Goal: Transaction & Acquisition: Purchase product/service

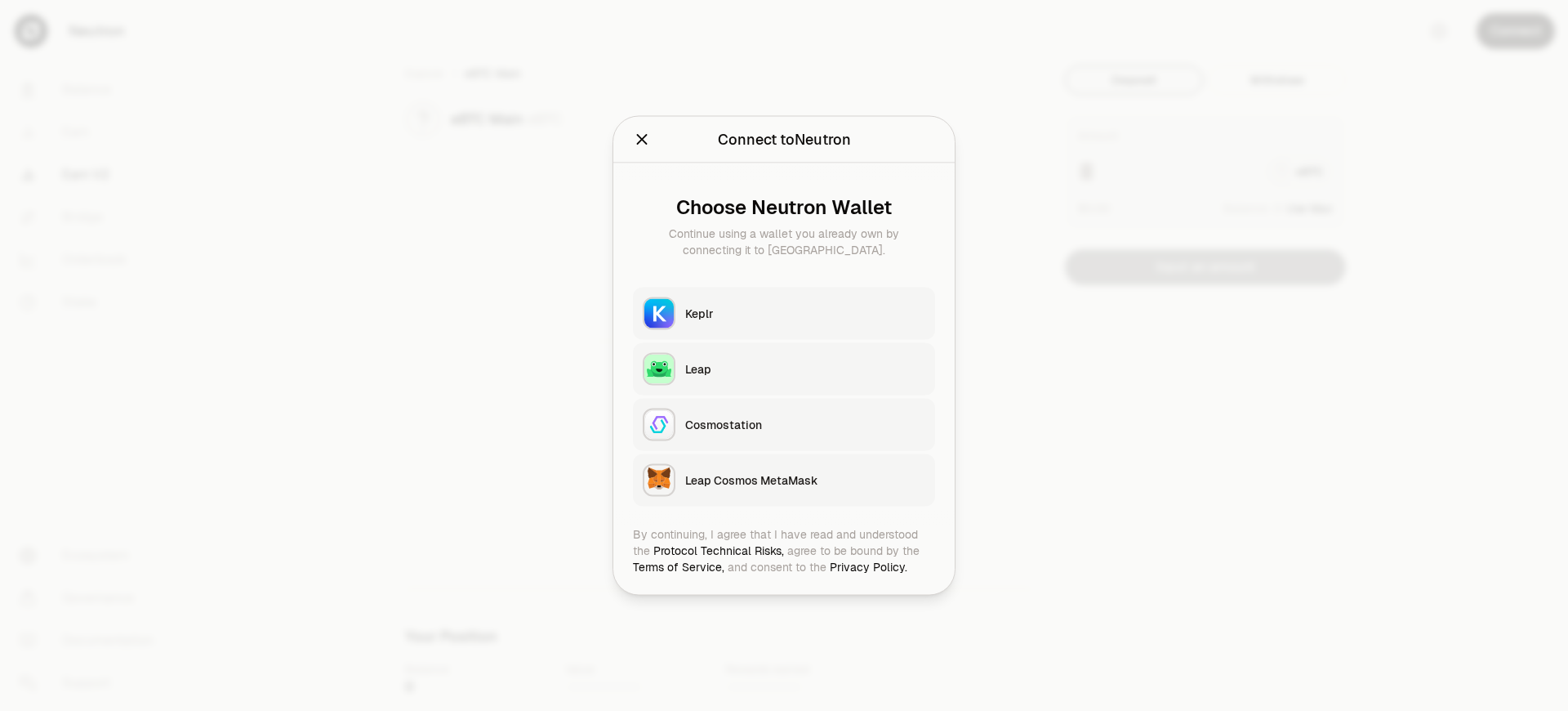
click at [805, 479] on div "Leap Cosmos MetaMask" at bounding box center [805, 481] width 240 height 17
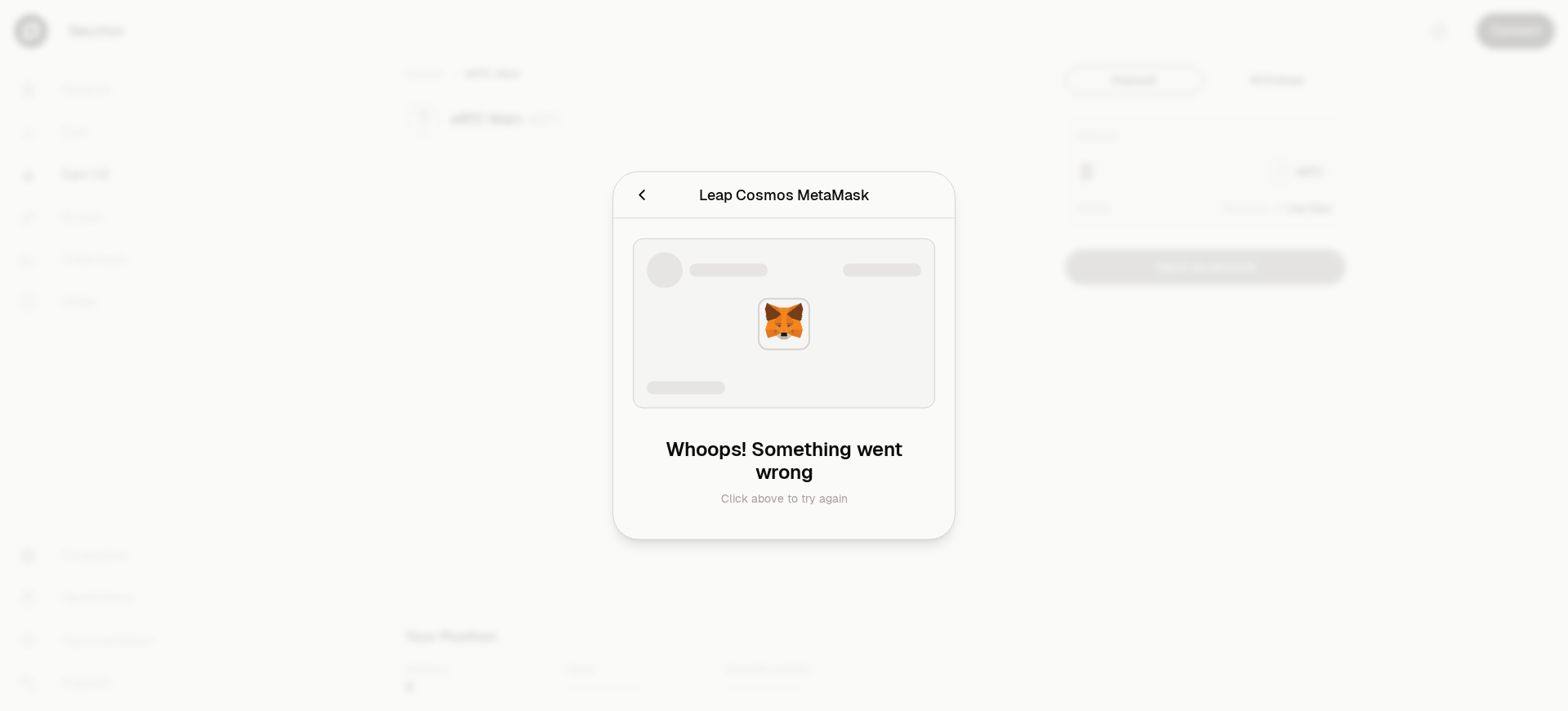
click at [784, 195] on div "Leap Cosmos MetaMask" at bounding box center [784, 195] width 170 height 23
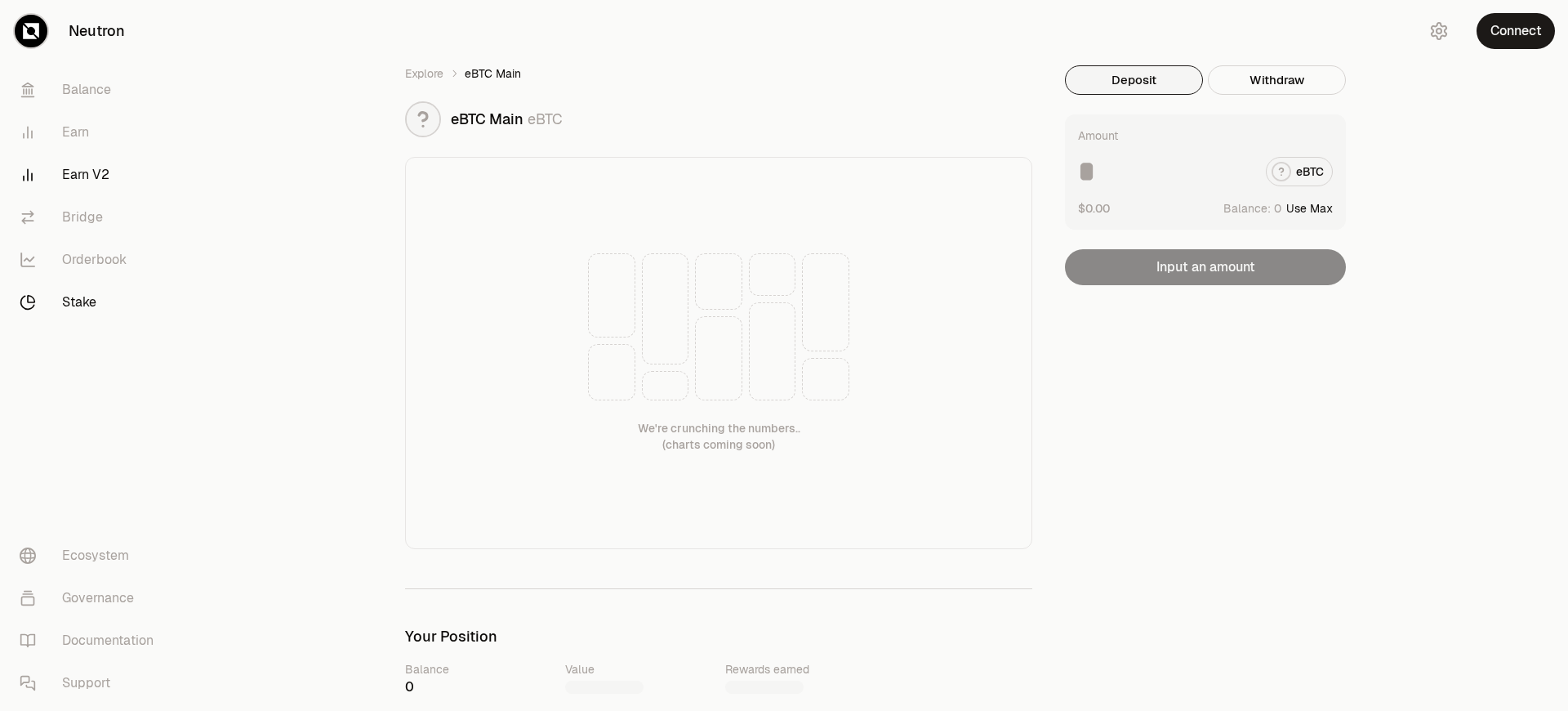
click at [91, 302] on link "Stake" at bounding box center [91, 303] width 170 height 43
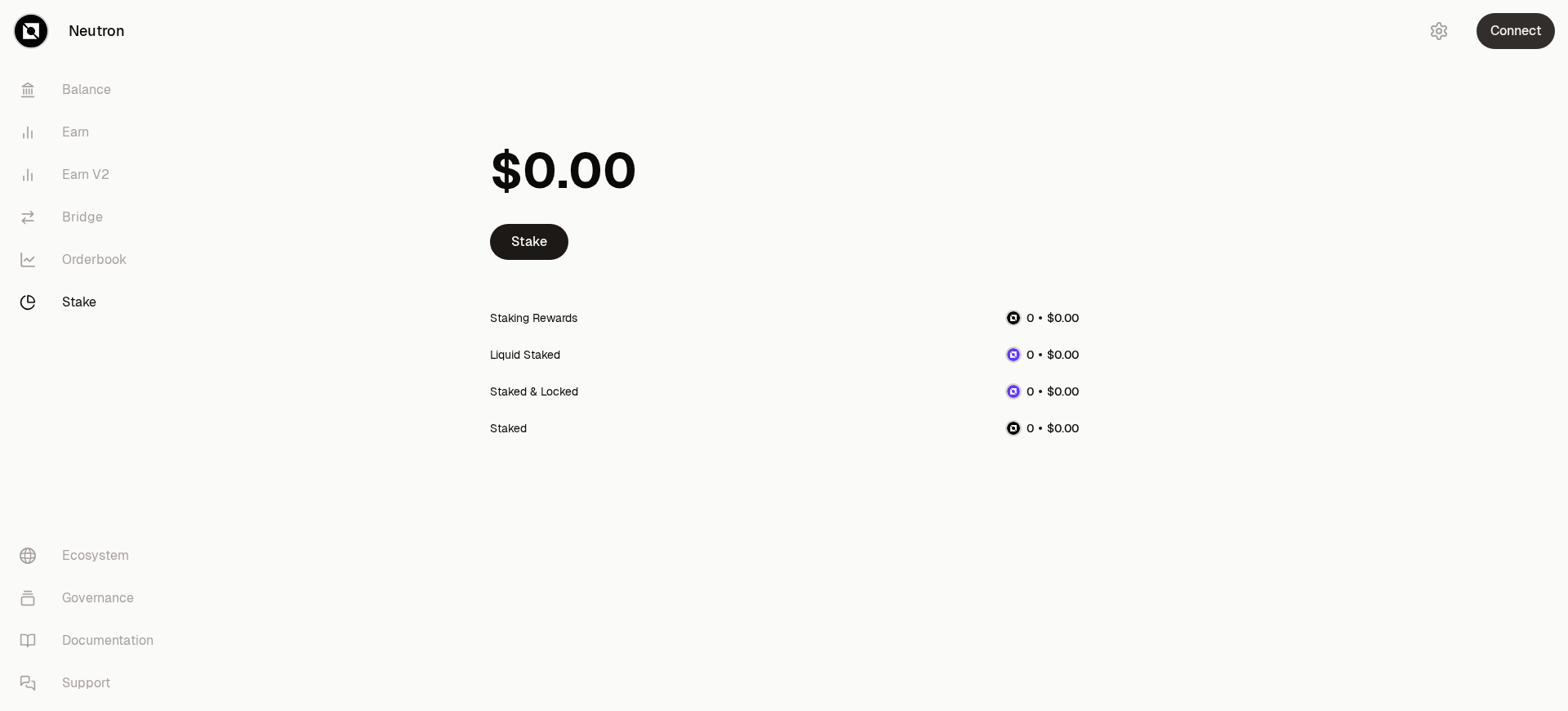
click at [1516, 31] on button "Connect" at bounding box center [1516, 31] width 78 height 36
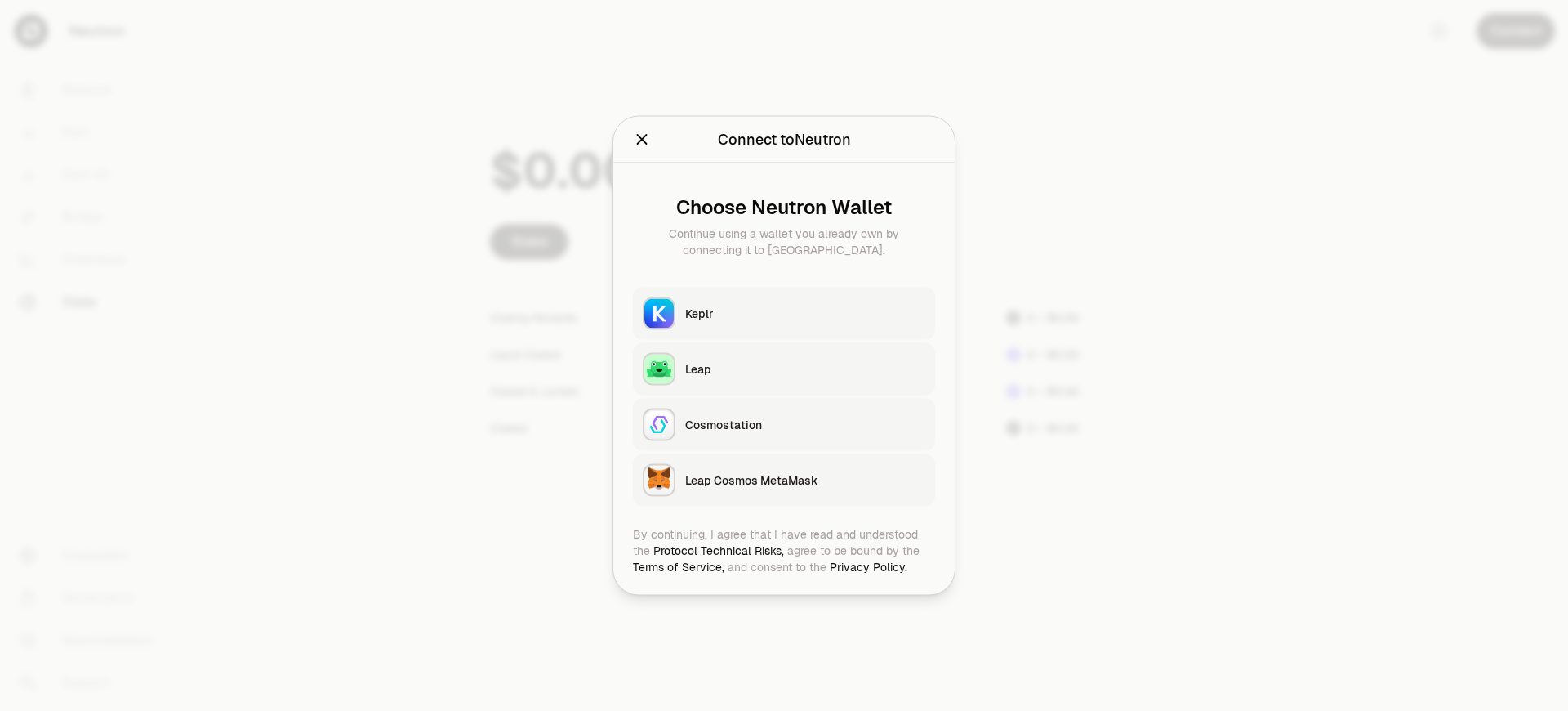
click at [805, 479] on div "Leap Cosmos MetaMask" at bounding box center [805, 481] width 240 height 17
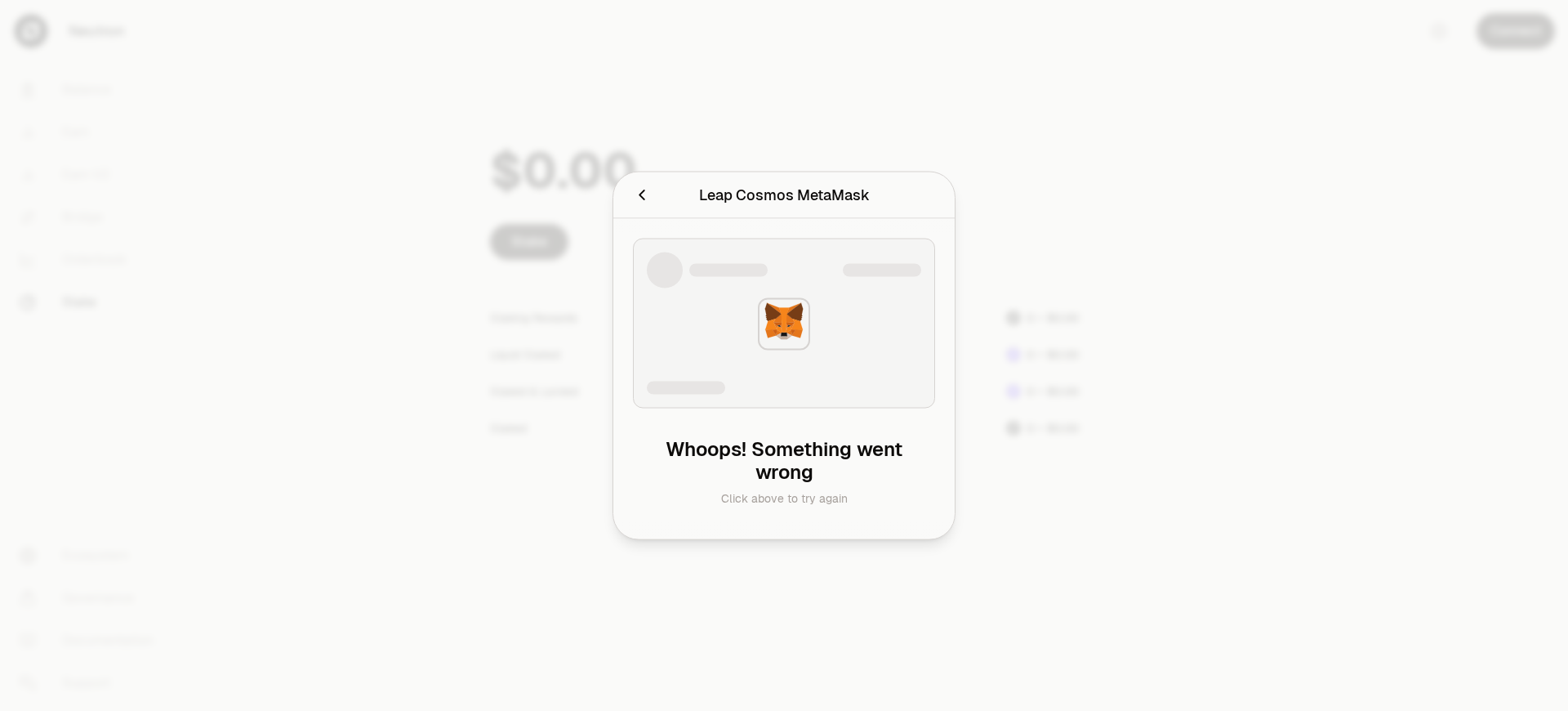
click at [633, 179] on h2 "Leap Cosmos MetaMask" at bounding box center [784, 195] width 302 height 33
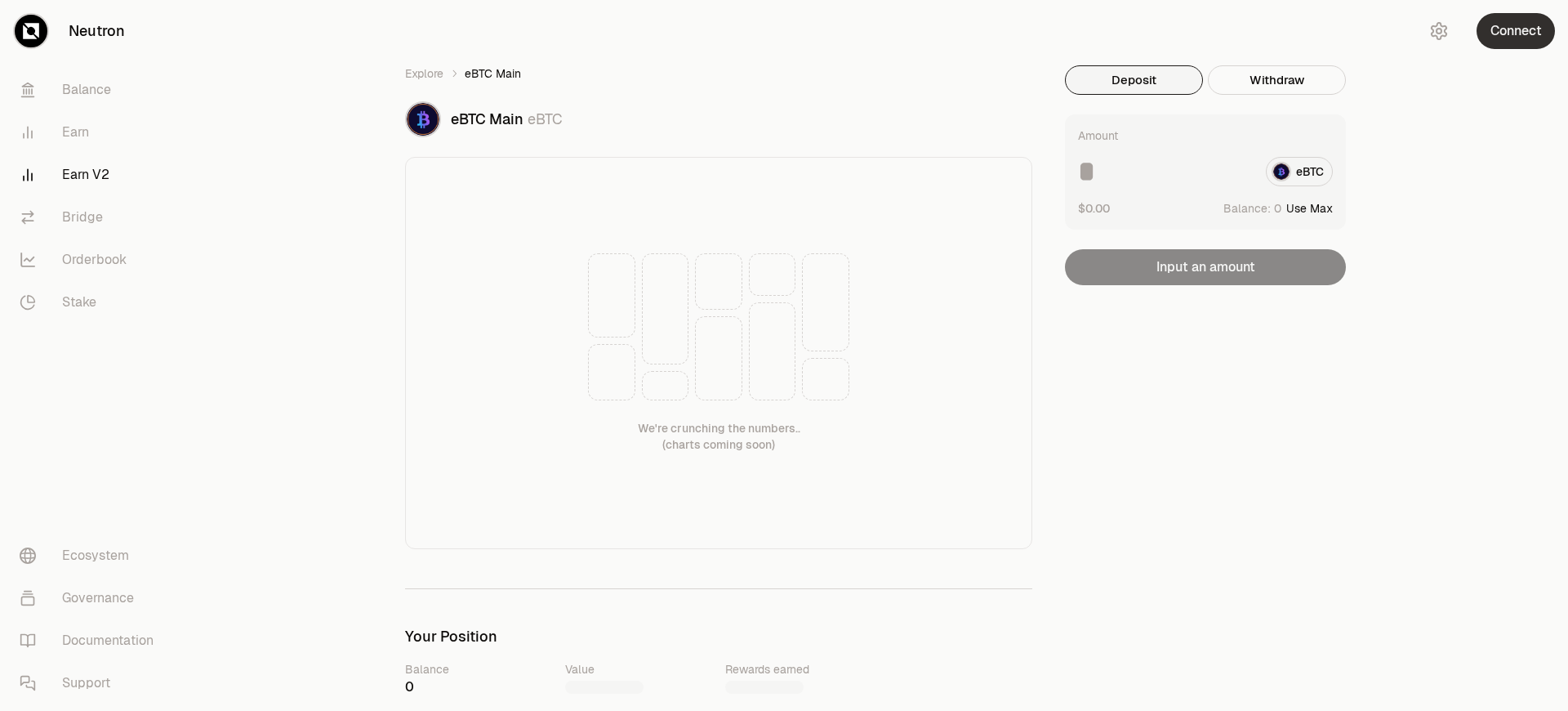
click at [1516, 31] on button "Connect" at bounding box center [1516, 31] width 78 height 36
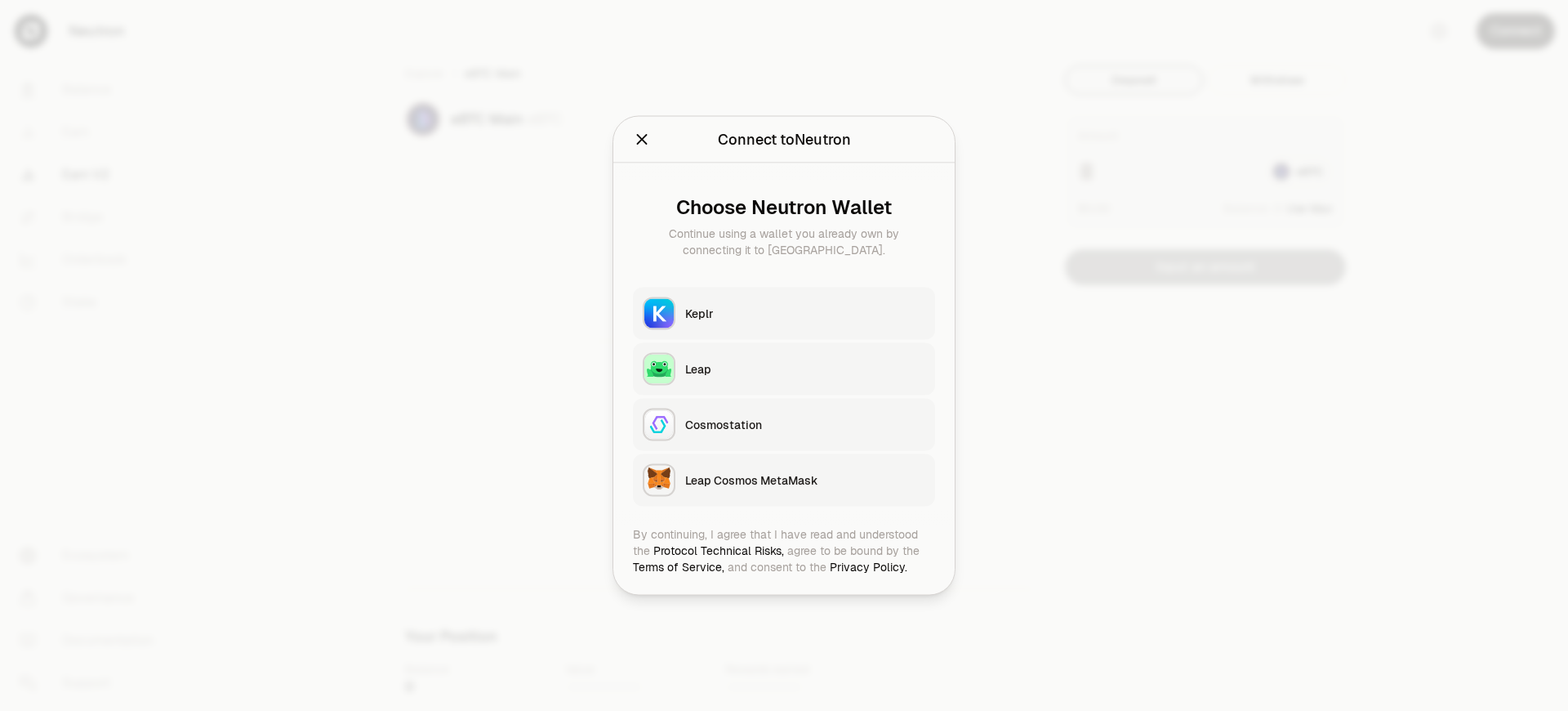
click at [805, 479] on div "Leap Cosmos MetaMask" at bounding box center [805, 481] width 240 height 17
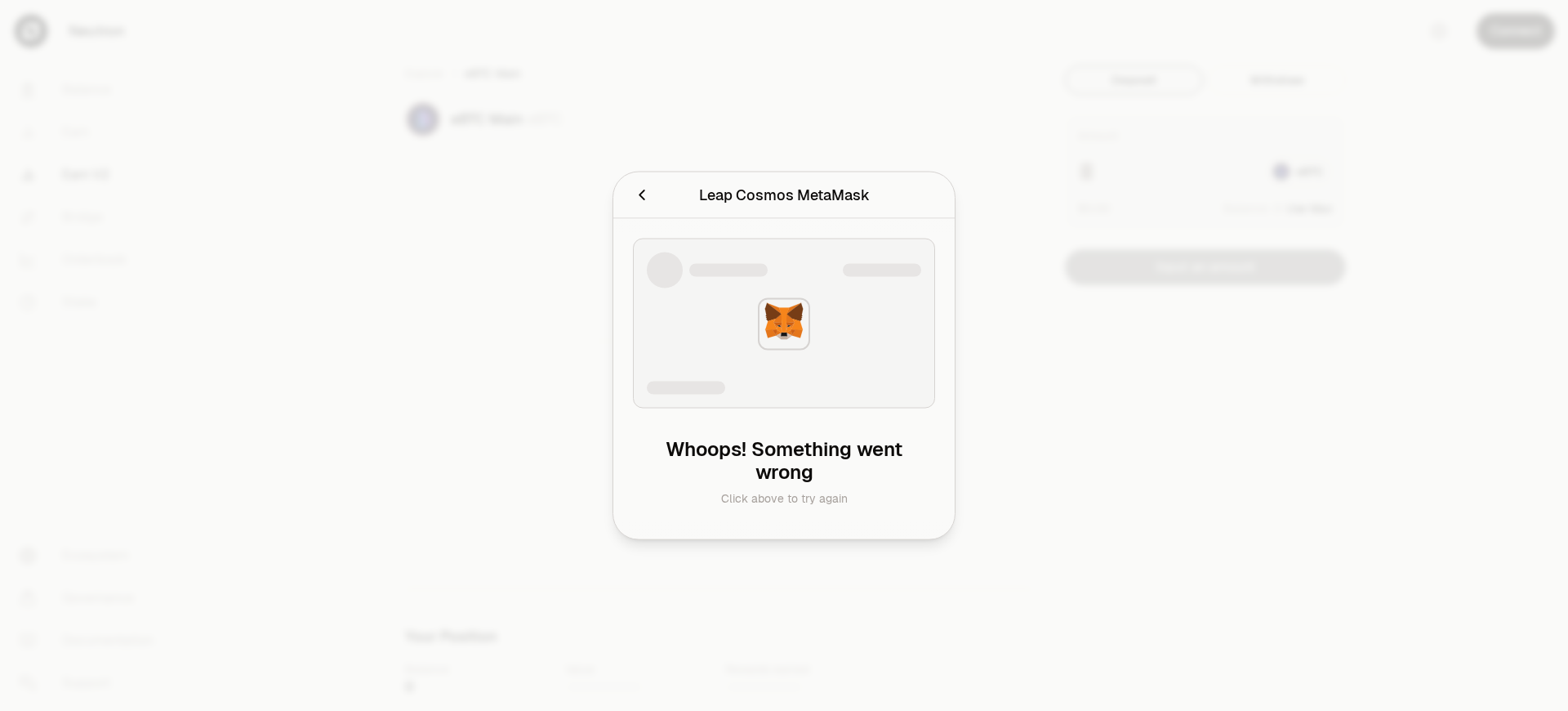
click at [784, 195] on div "Leap Cosmos MetaMask" at bounding box center [784, 195] width 170 height 23
click at [633, 179] on h2 "Leap Cosmos MetaMask" at bounding box center [784, 195] width 302 height 33
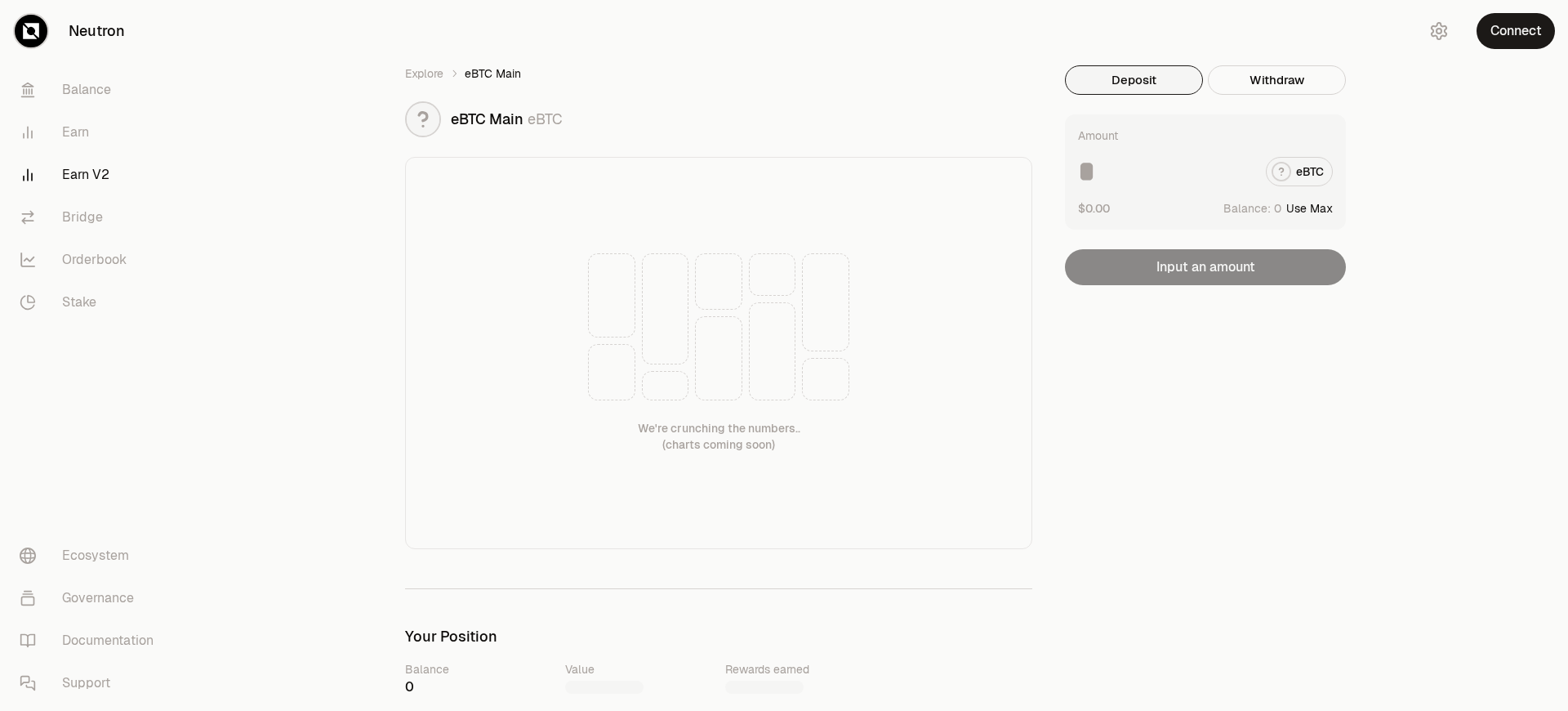
click at [1310, 208] on button "Use Max" at bounding box center [1309, 209] width 47 height 17
type input "*"
click at [1516, 31] on button "Connect" at bounding box center [1516, 31] width 78 height 36
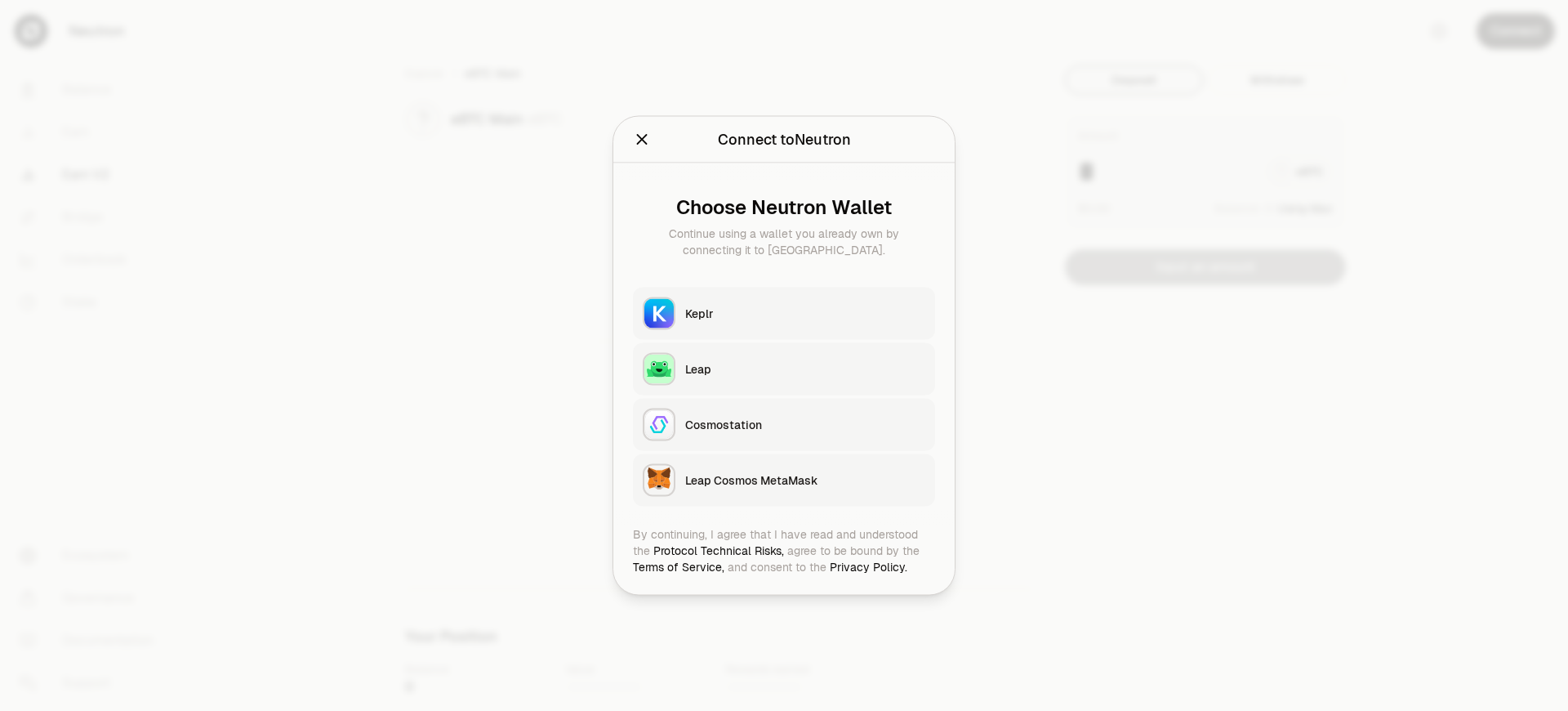
click at [805, 479] on div "Leap Cosmos MetaMask" at bounding box center [805, 481] width 240 height 17
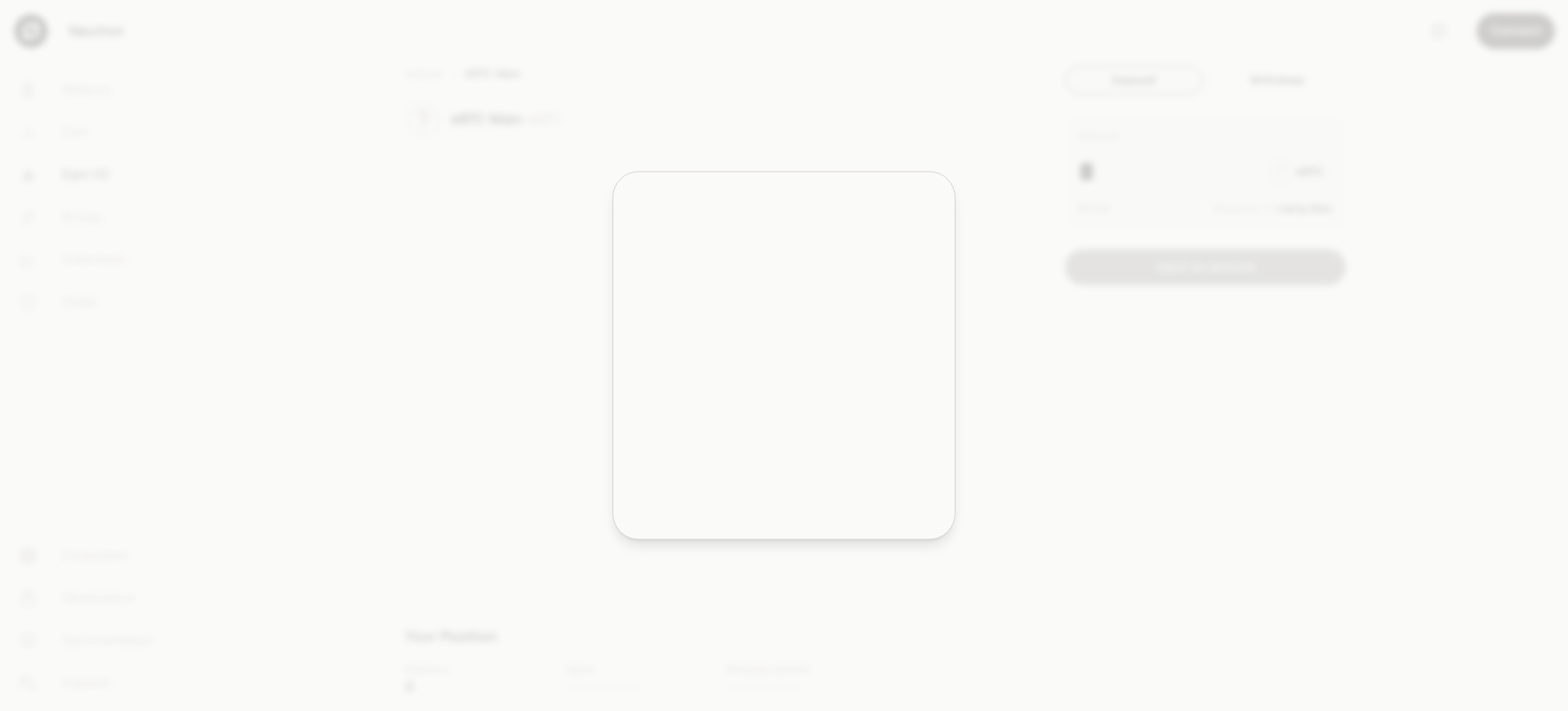
click at [633, 179] on h2 "Leap Cosmos MetaMask" at bounding box center [784, 195] width 302 height 33
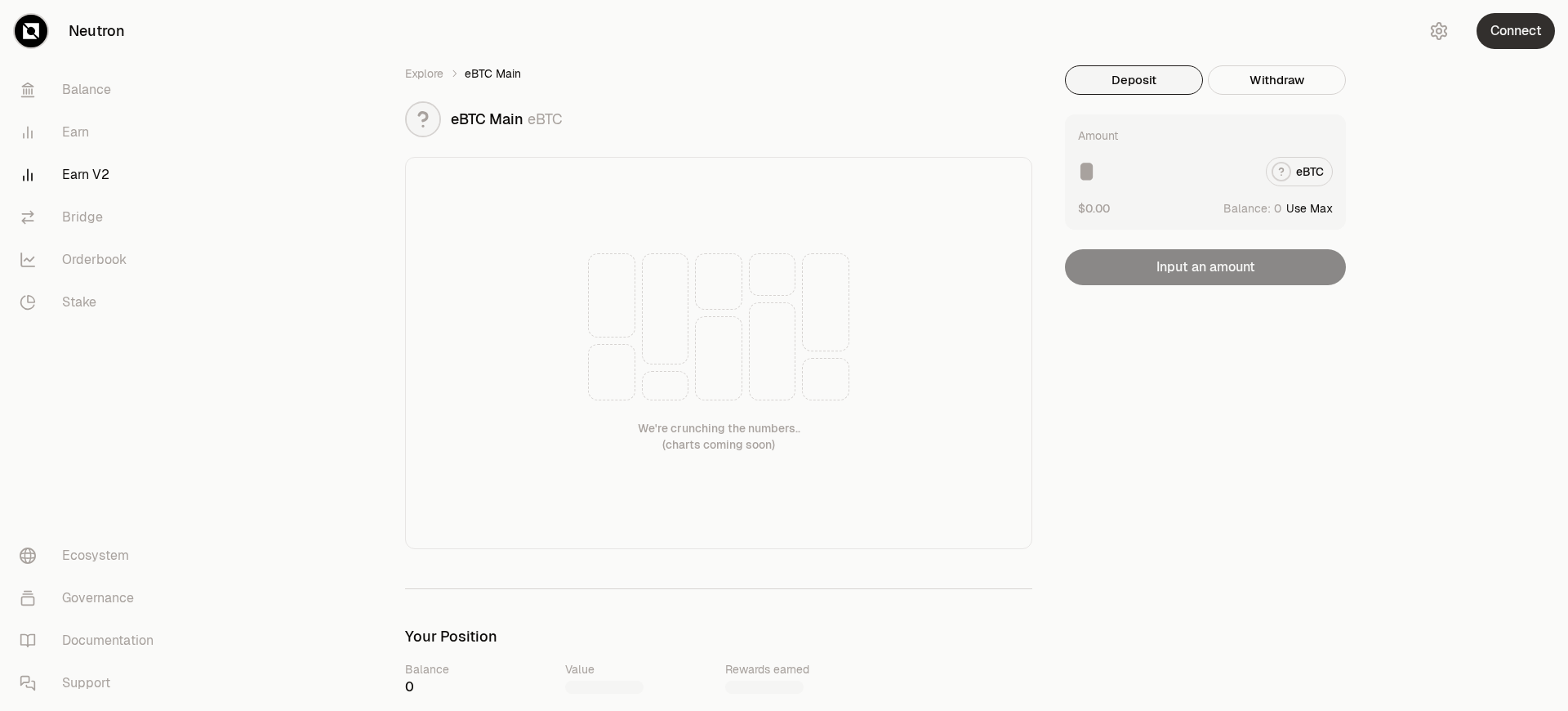
click at [1516, 31] on button "Connect" at bounding box center [1516, 31] width 78 height 36
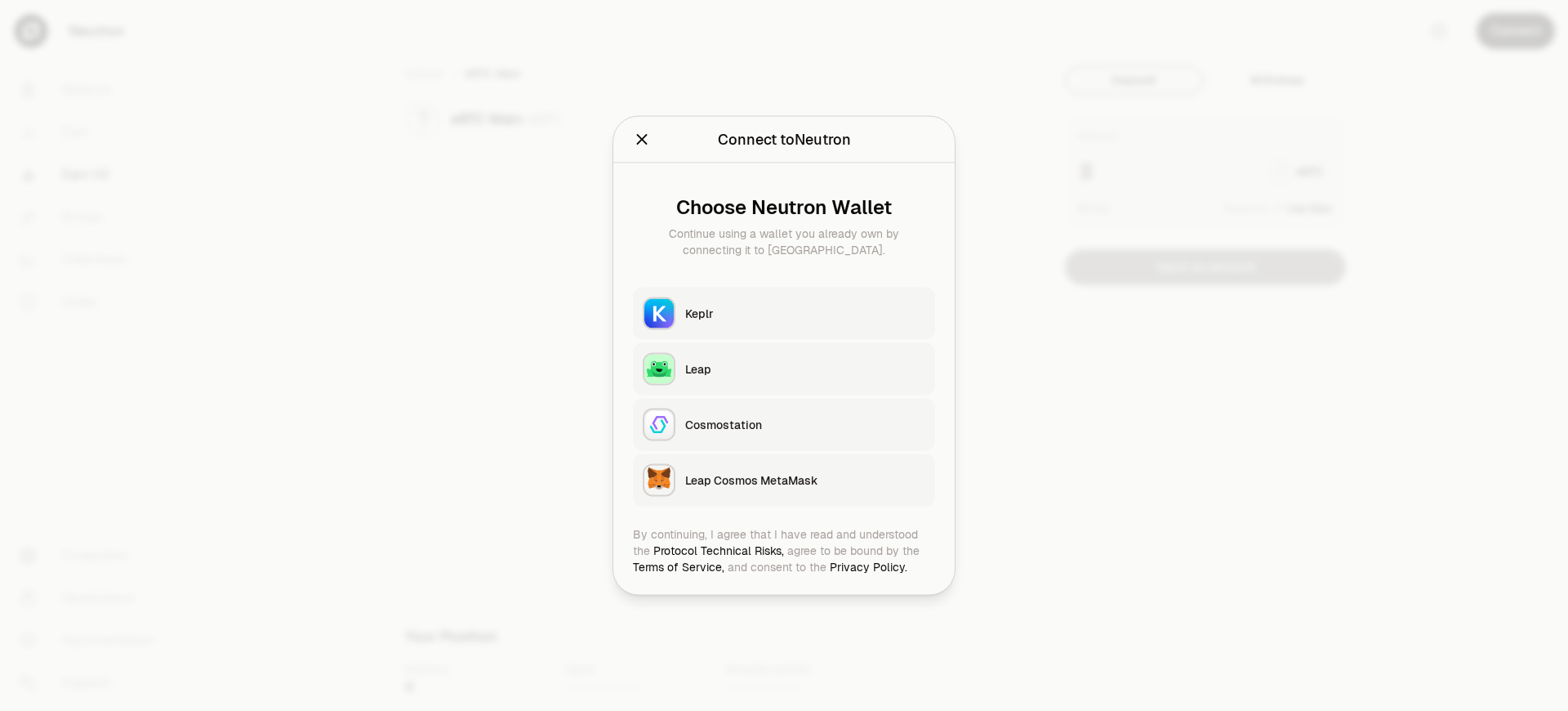
click at [805, 479] on div "Leap Cosmos MetaMask" at bounding box center [805, 481] width 240 height 17
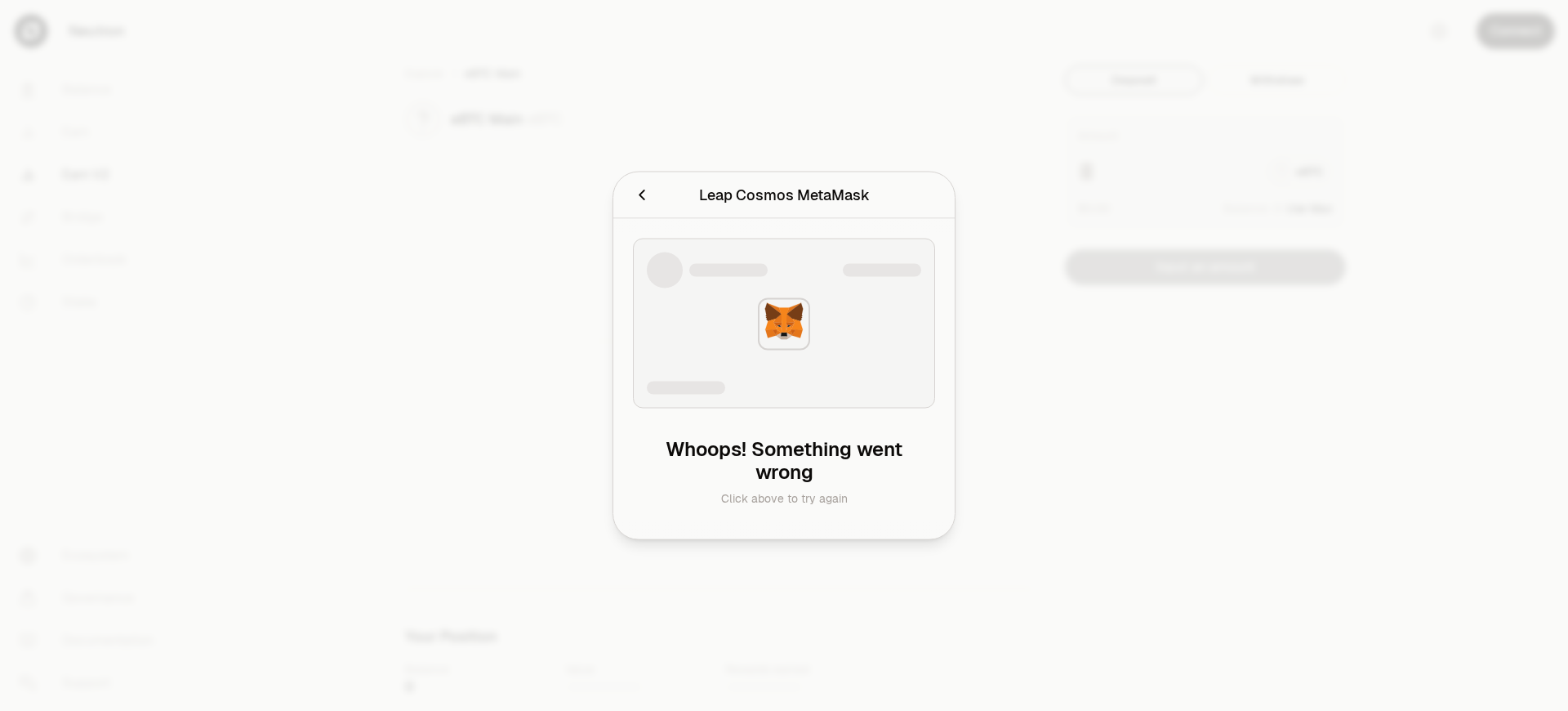
click at [784, 195] on div "Leap Cosmos MetaMask" at bounding box center [784, 195] width 170 height 23
click at [1516, 31] on div at bounding box center [784, 355] width 1568 height 711
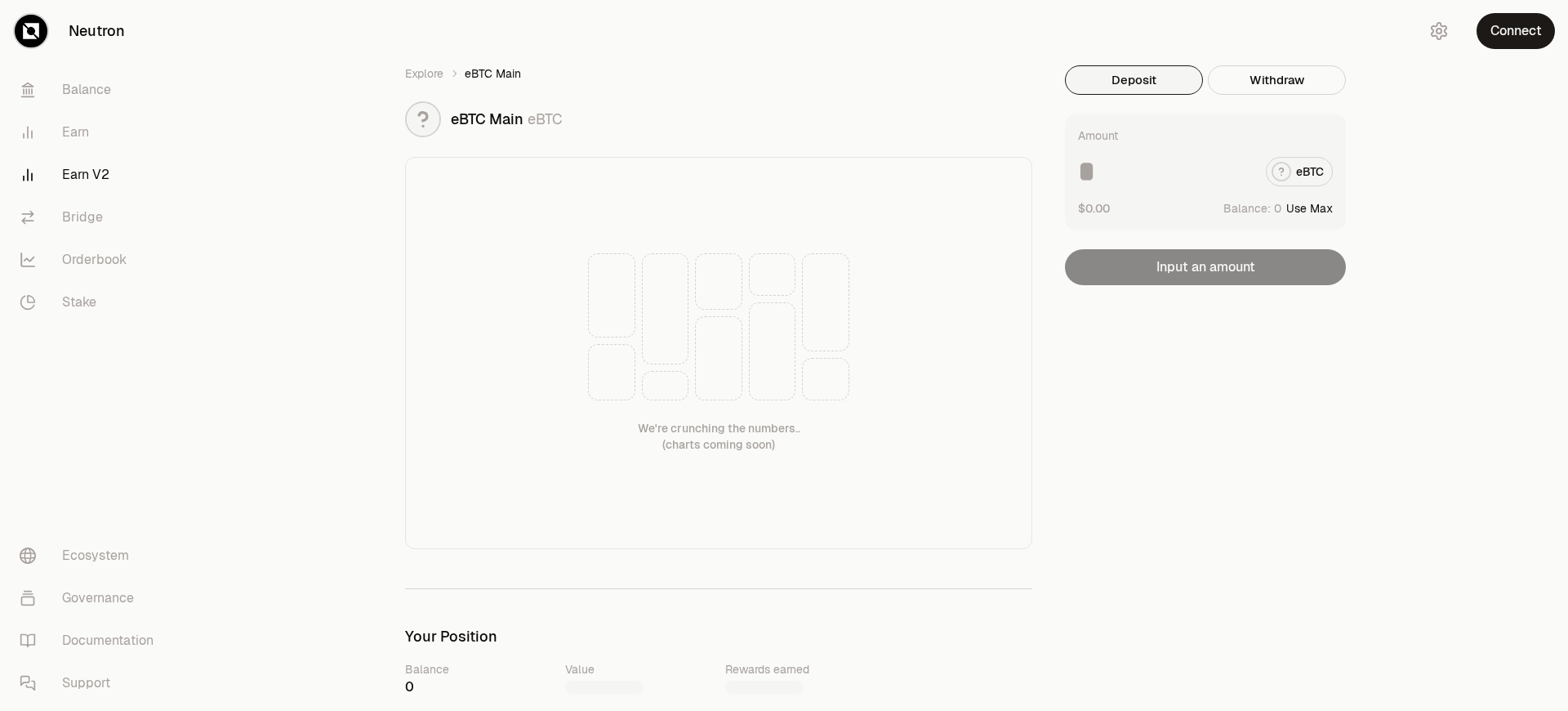
click at [1310, 208] on button "Use Max" at bounding box center [1309, 209] width 47 height 17
type input "*"
click at [1516, 31] on button "Connect" at bounding box center [1516, 31] width 78 height 36
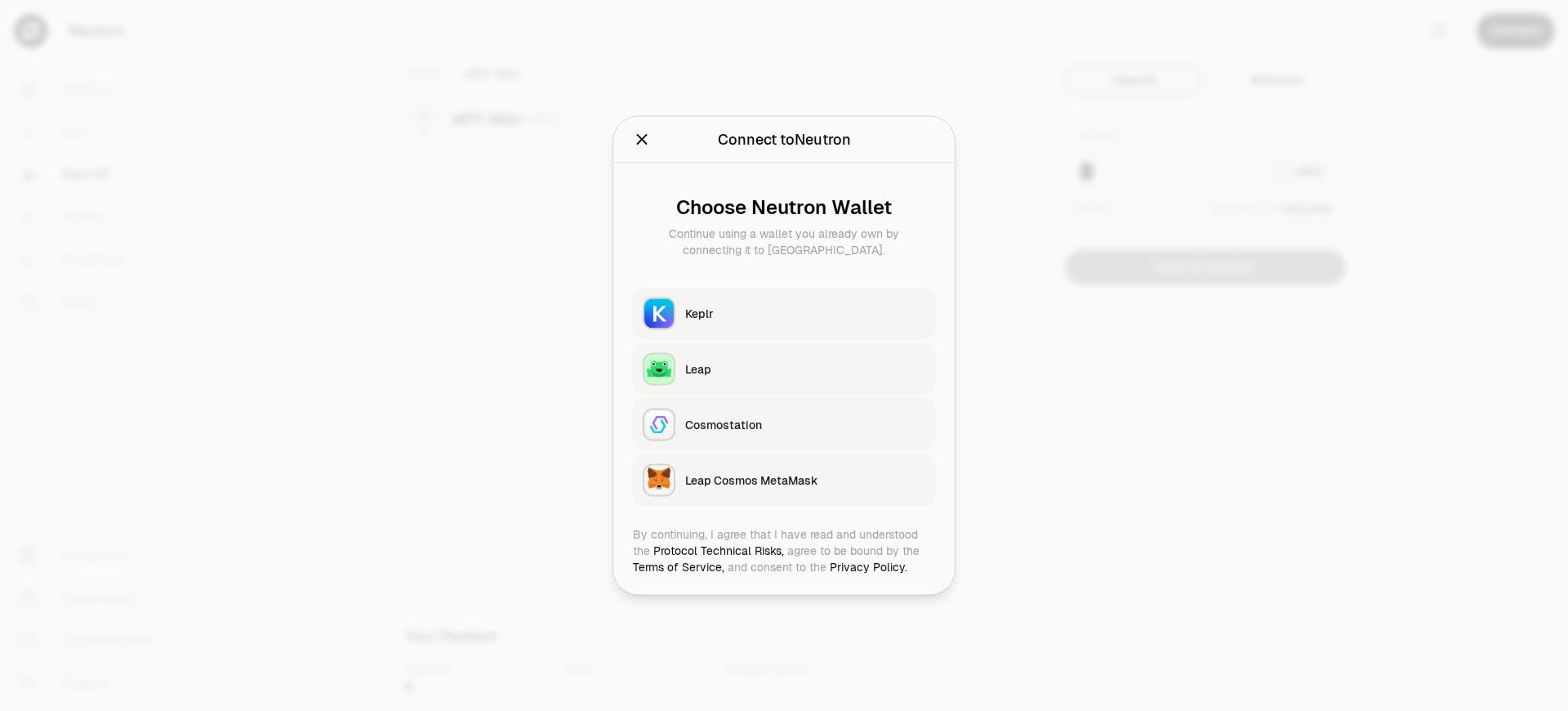
click at [805, 479] on div "Leap Cosmos MetaMask" at bounding box center [805, 481] width 240 height 17
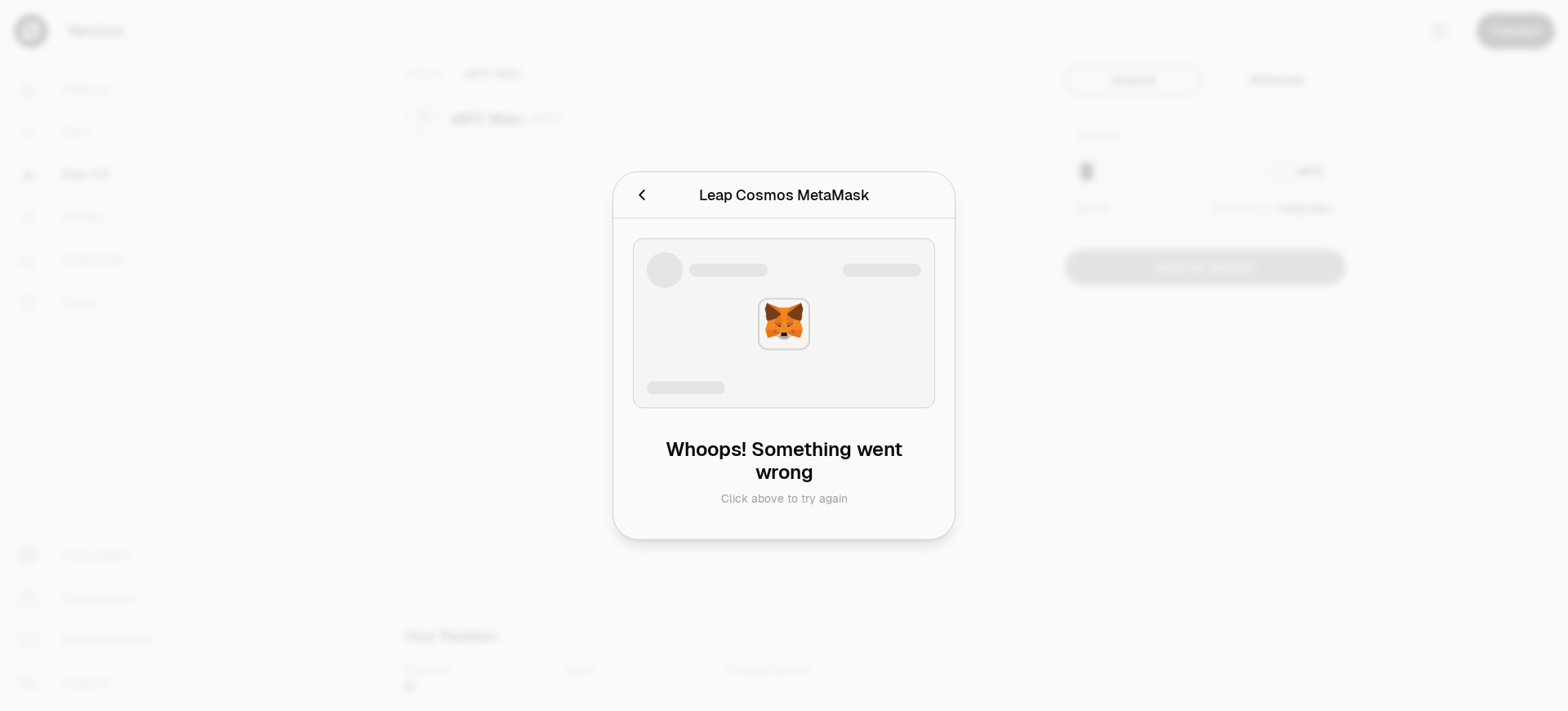
click at [1516, 31] on div at bounding box center [784, 355] width 1568 height 711
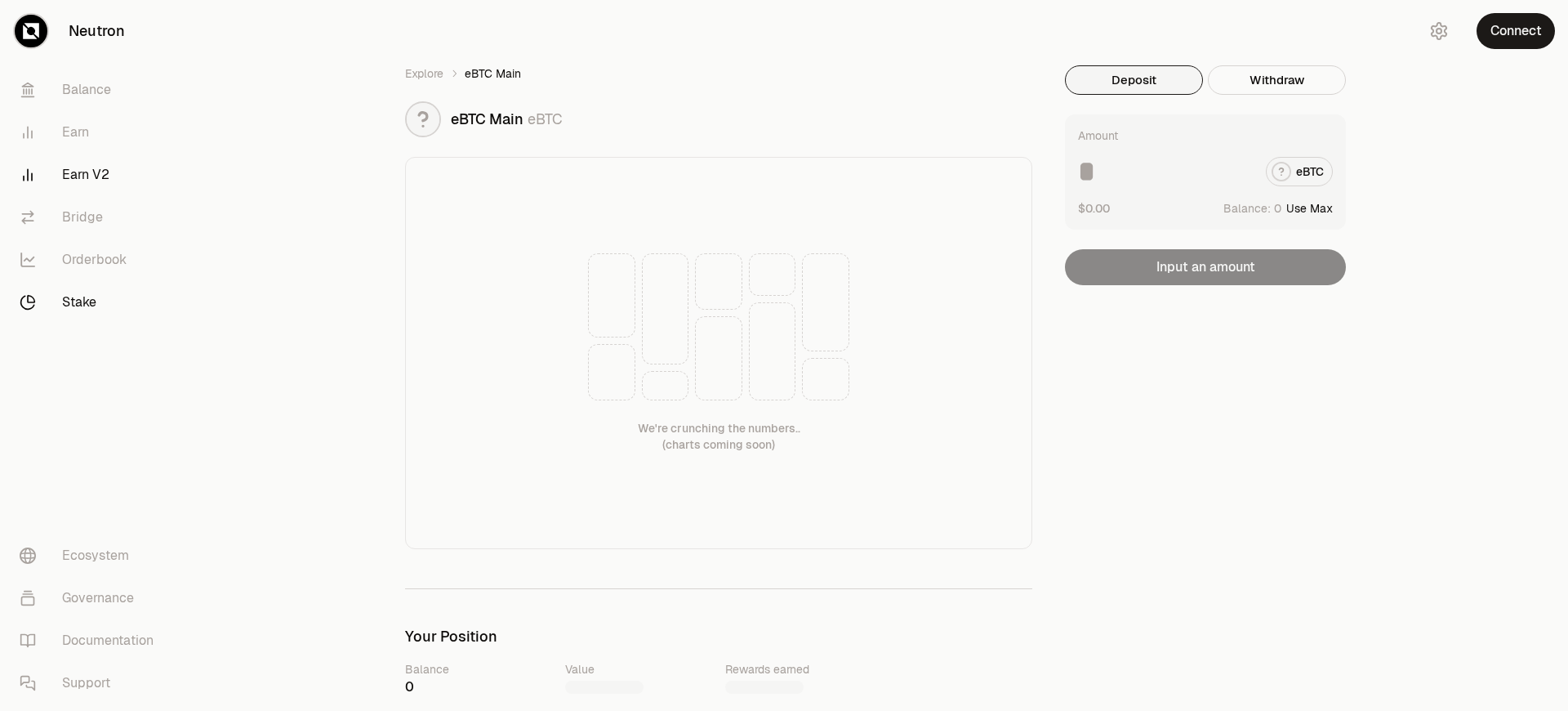
click at [91, 302] on link "Stake" at bounding box center [91, 303] width 170 height 43
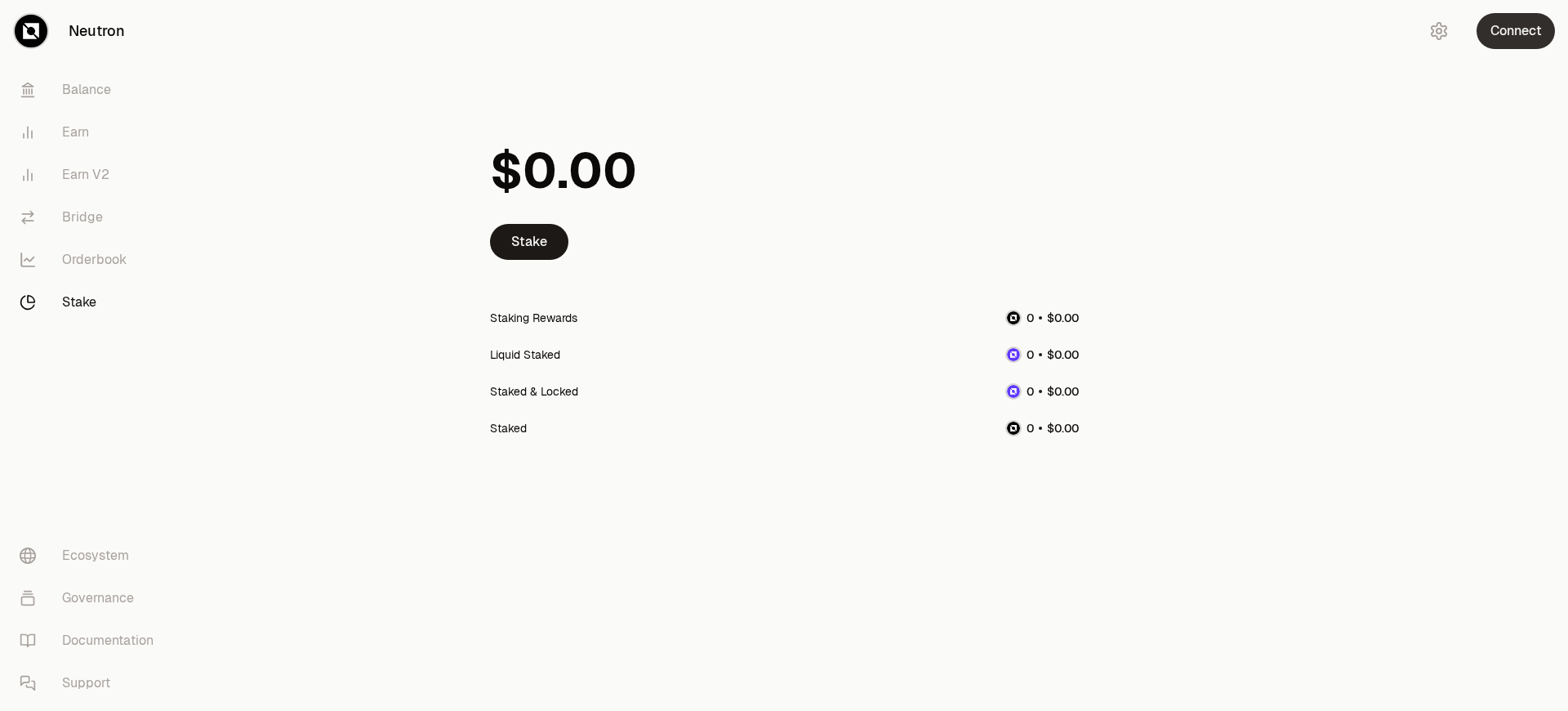
click at [1516, 31] on button "Connect" at bounding box center [1516, 31] width 78 height 36
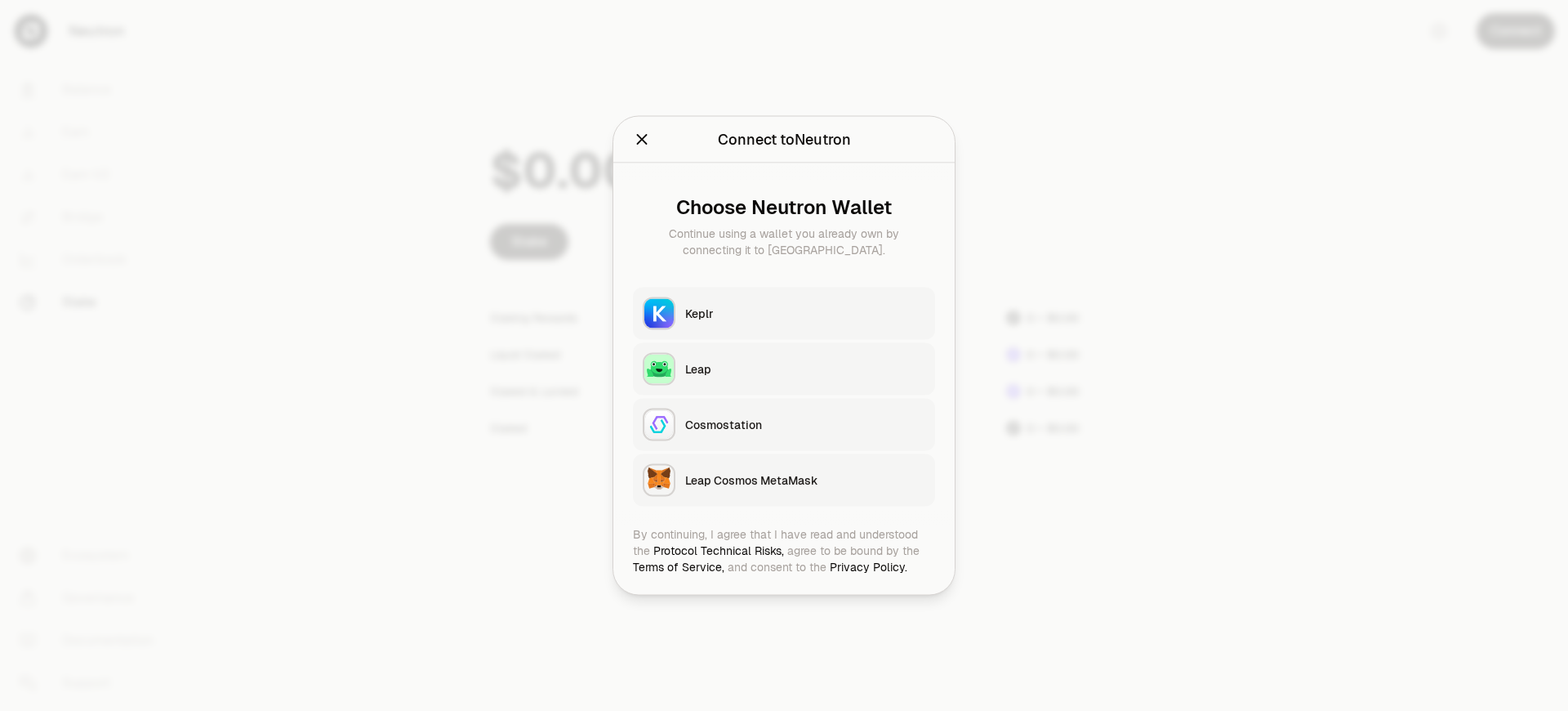
click at [805, 479] on div "Leap Cosmos MetaMask" at bounding box center [805, 481] width 240 height 17
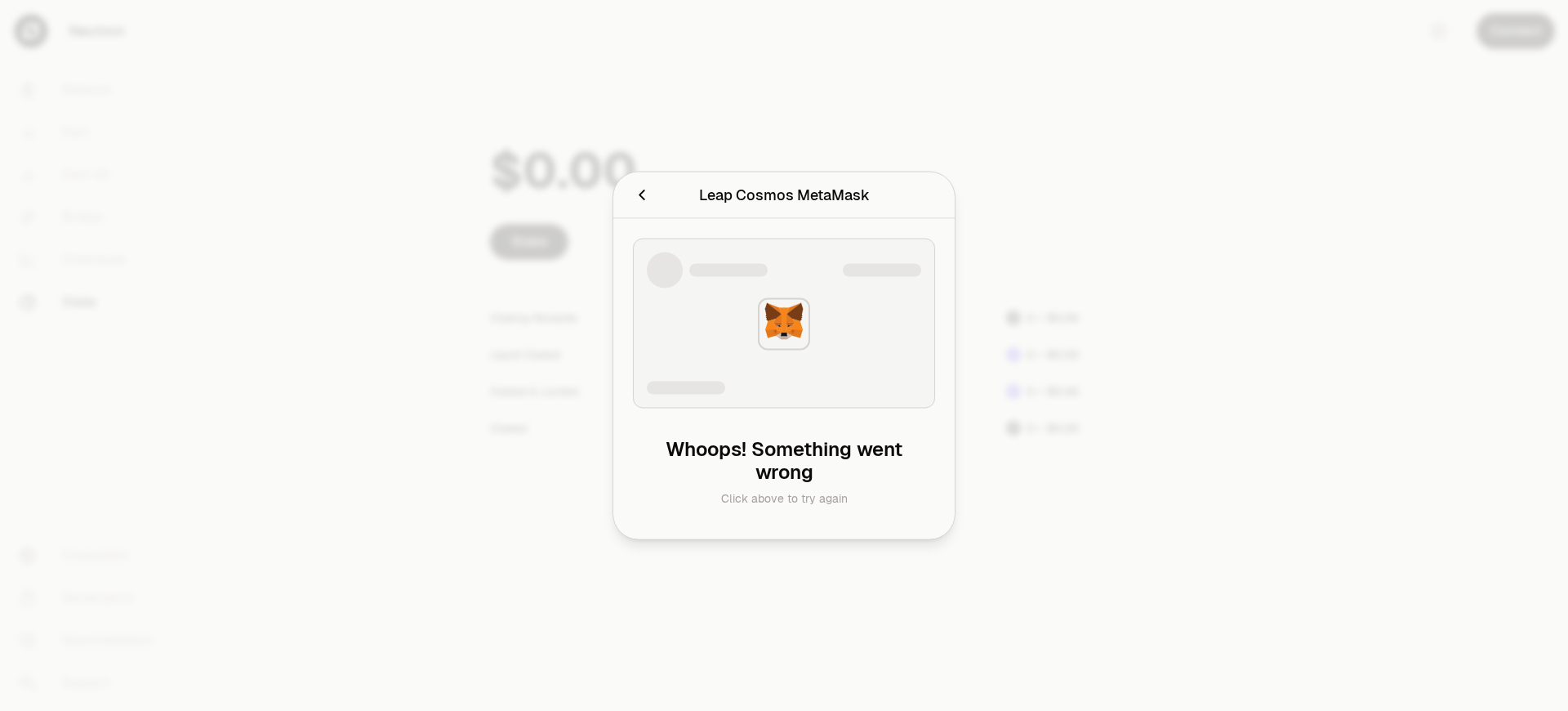
click at [1516, 31] on div at bounding box center [784, 355] width 1568 height 711
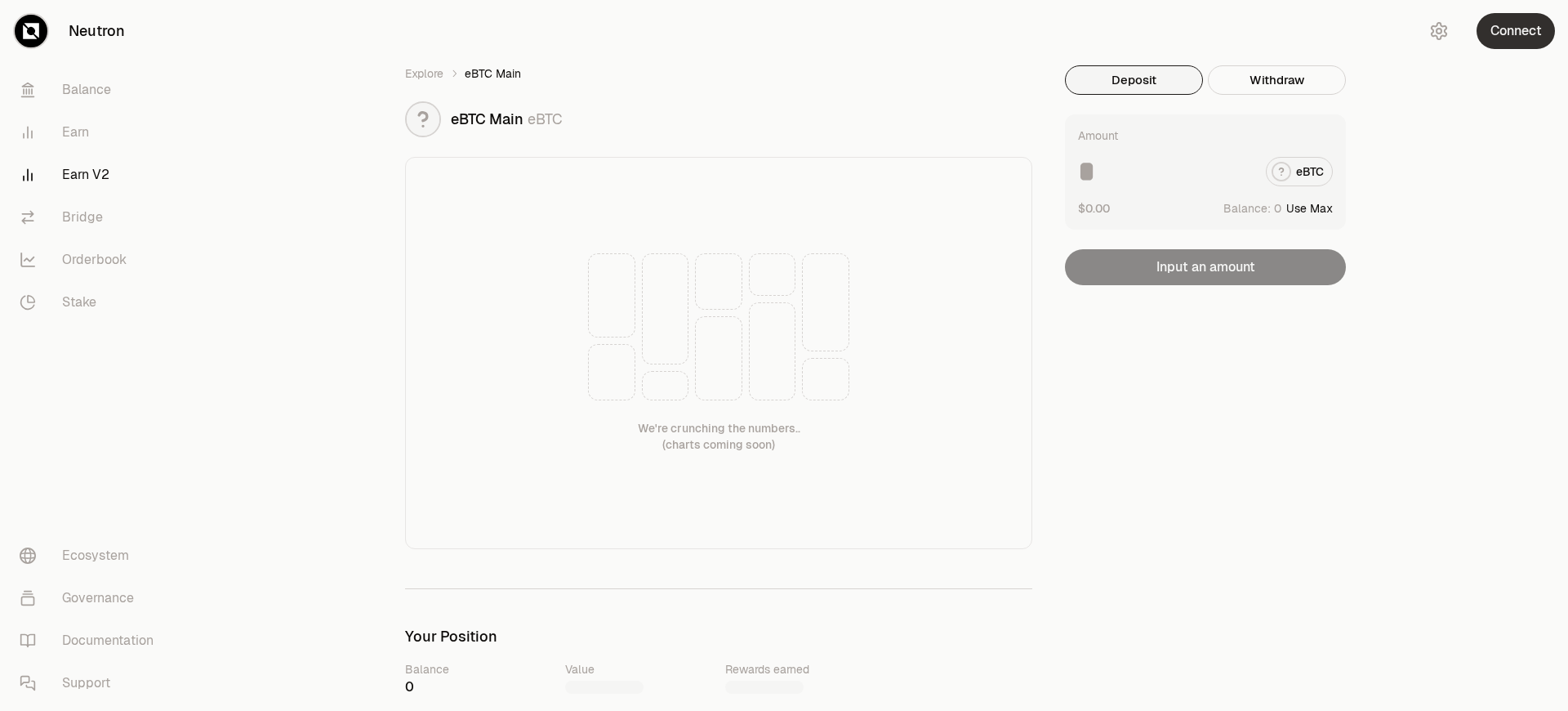
click at [1516, 31] on button "Connect" at bounding box center [1516, 31] width 78 height 36
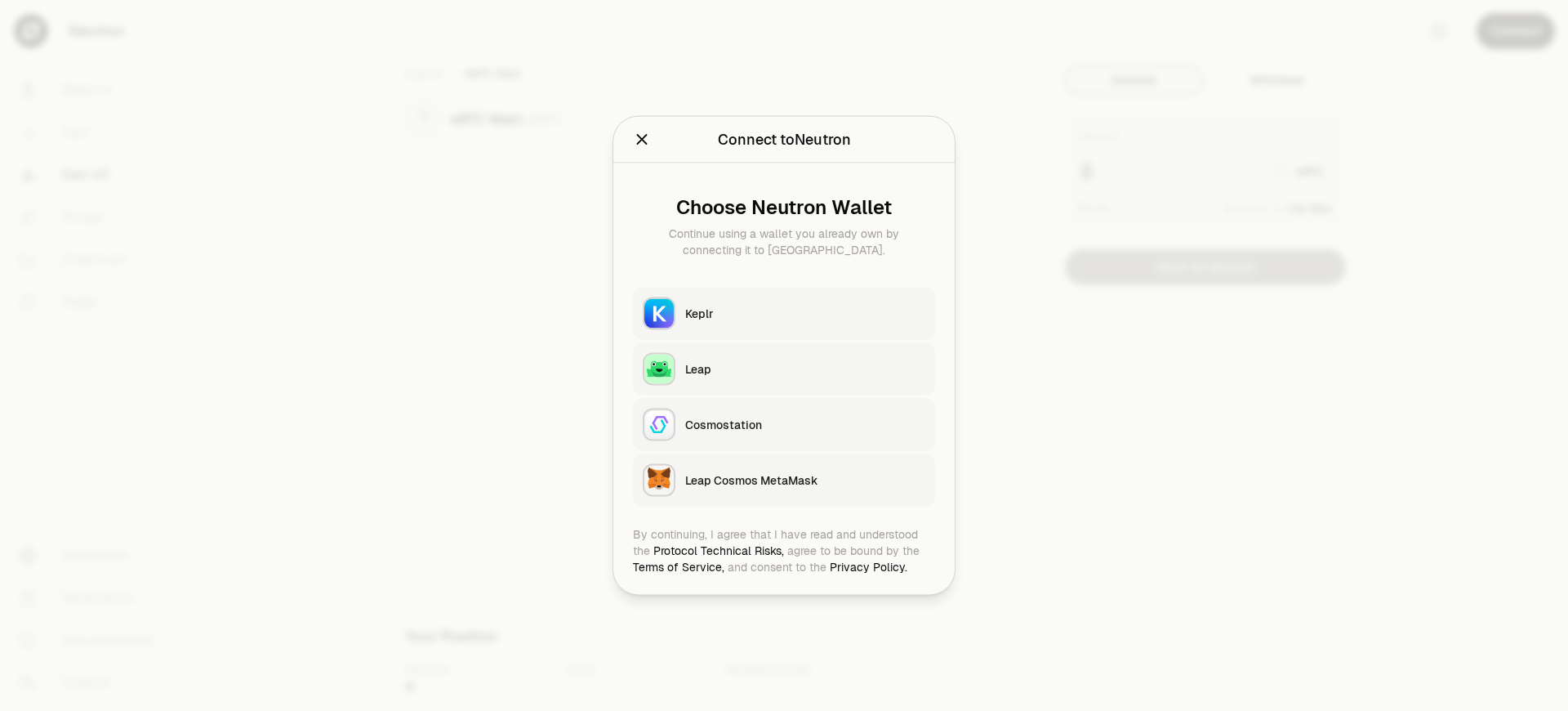
click at [633, 123] on h2 "Connect to Neutron" at bounding box center [784, 139] width 302 height 33
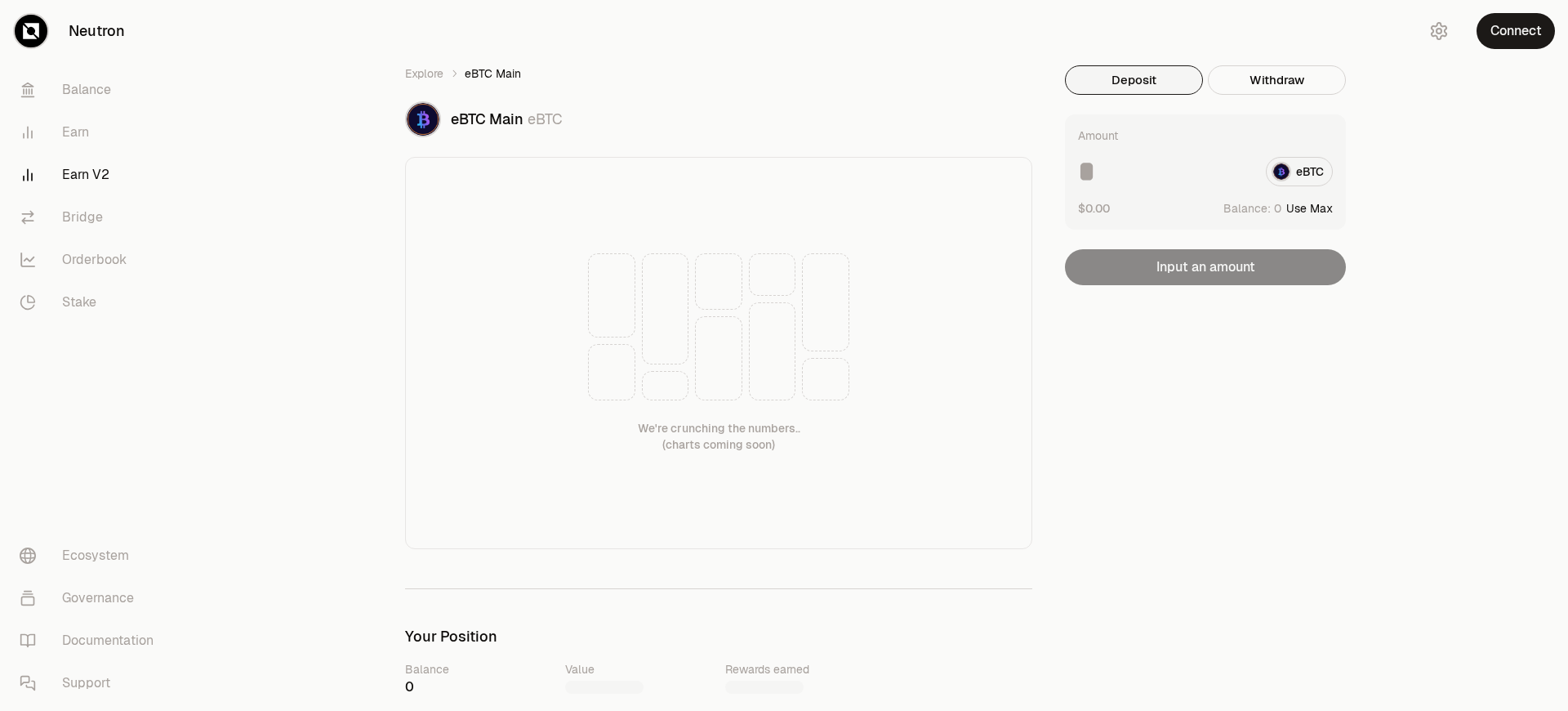
scroll to position [776, 0]
